Goal: Task Accomplishment & Management: Manage account settings

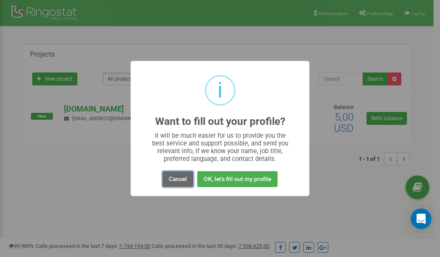
click at [179, 180] on button "Cancel" at bounding box center [177, 179] width 31 height 16
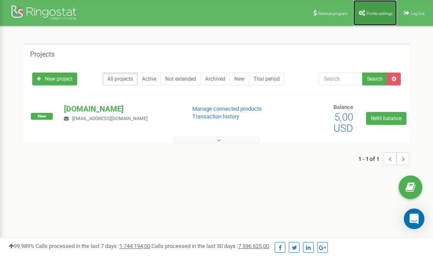
click at [372, 10] on link "Profile settings" at bounding box center [375, 13] width 44 height 26
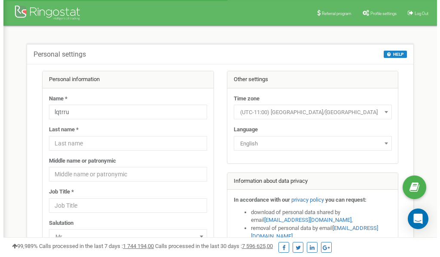
scroll to position [43, 0]
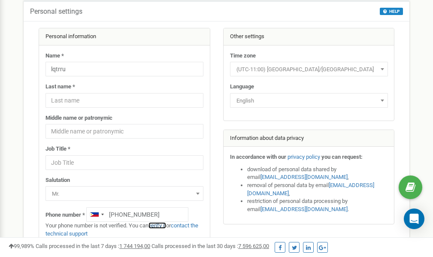
click at [163, 225] on link "verify it" at bounding box center [158, 225] width 18 height 6
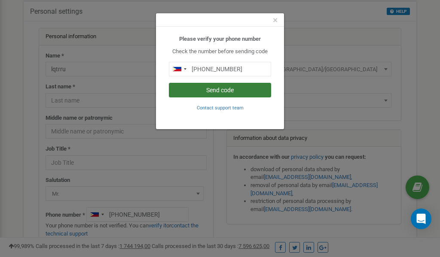
click at [216, 90] on button "Send code" at bounding box center [220, 90] width 102 height 15
